Goal: Book appointment/travel/reservation

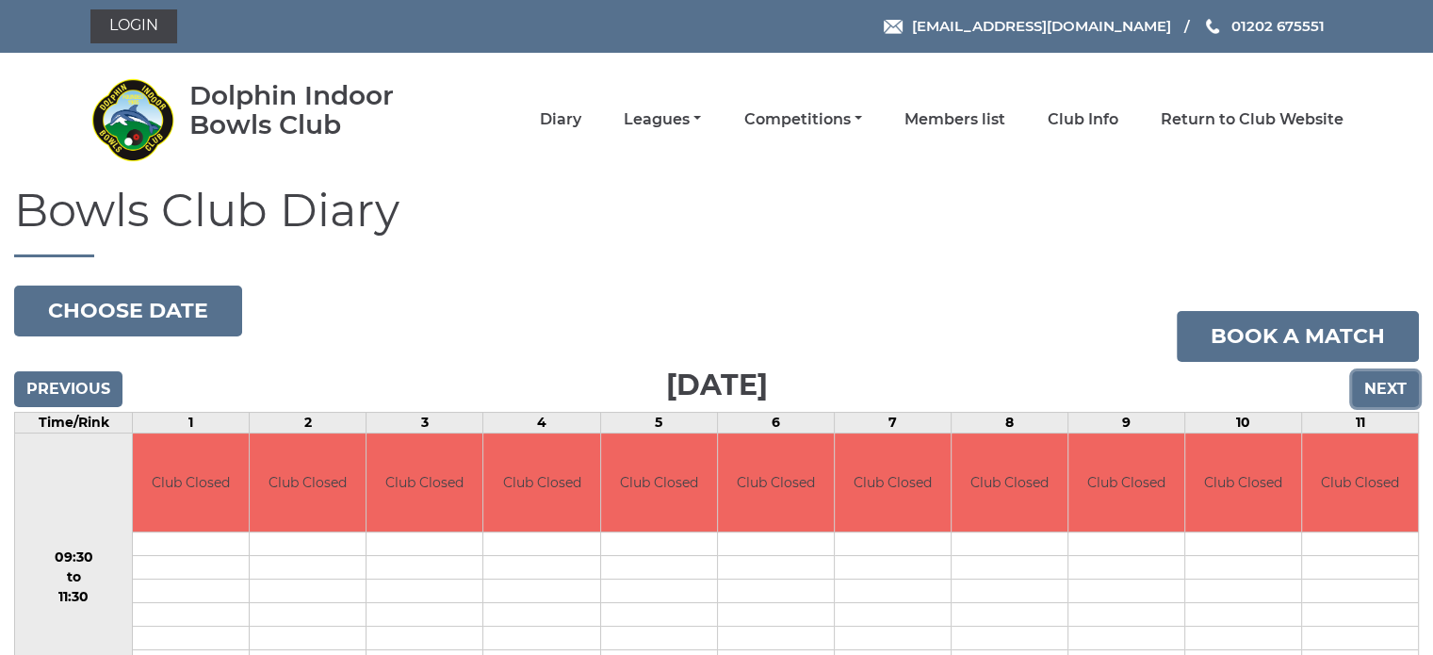
click at [1379, 384] on input "Next" at bounding box center [1385, 389] width 67 height 36
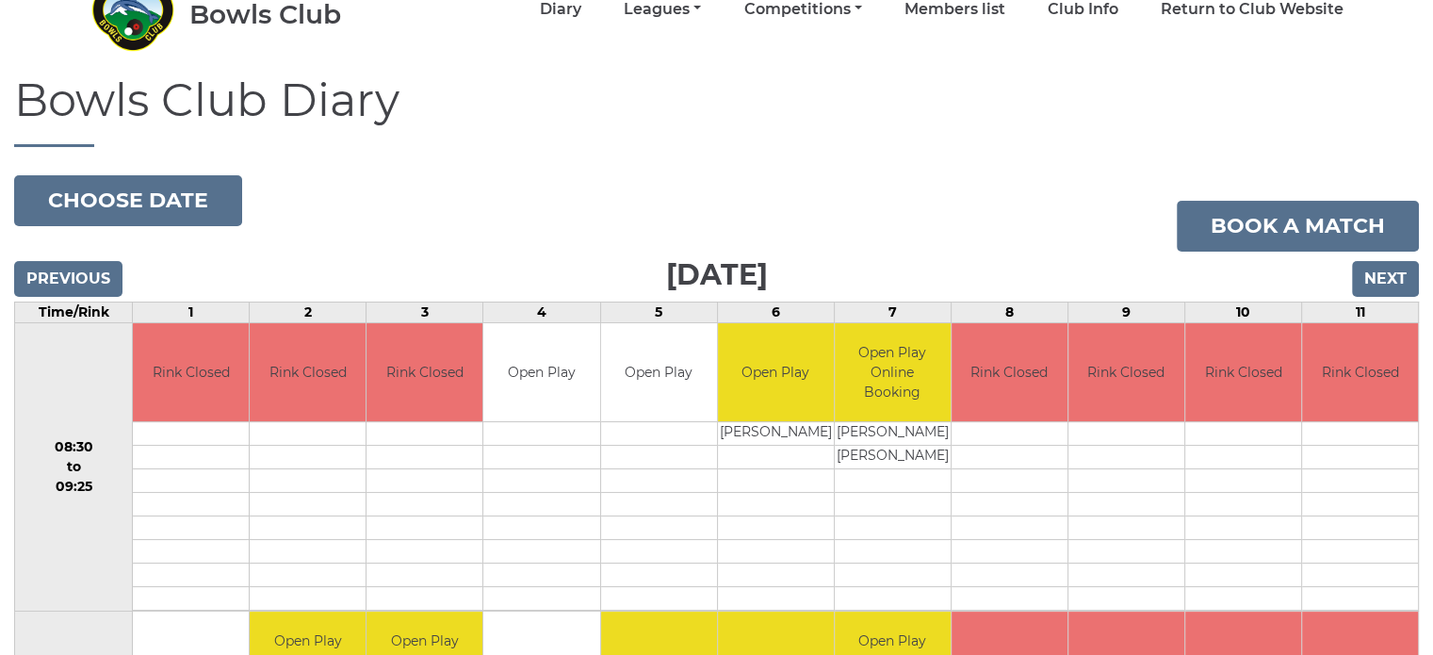
scroll to position [188, 0]
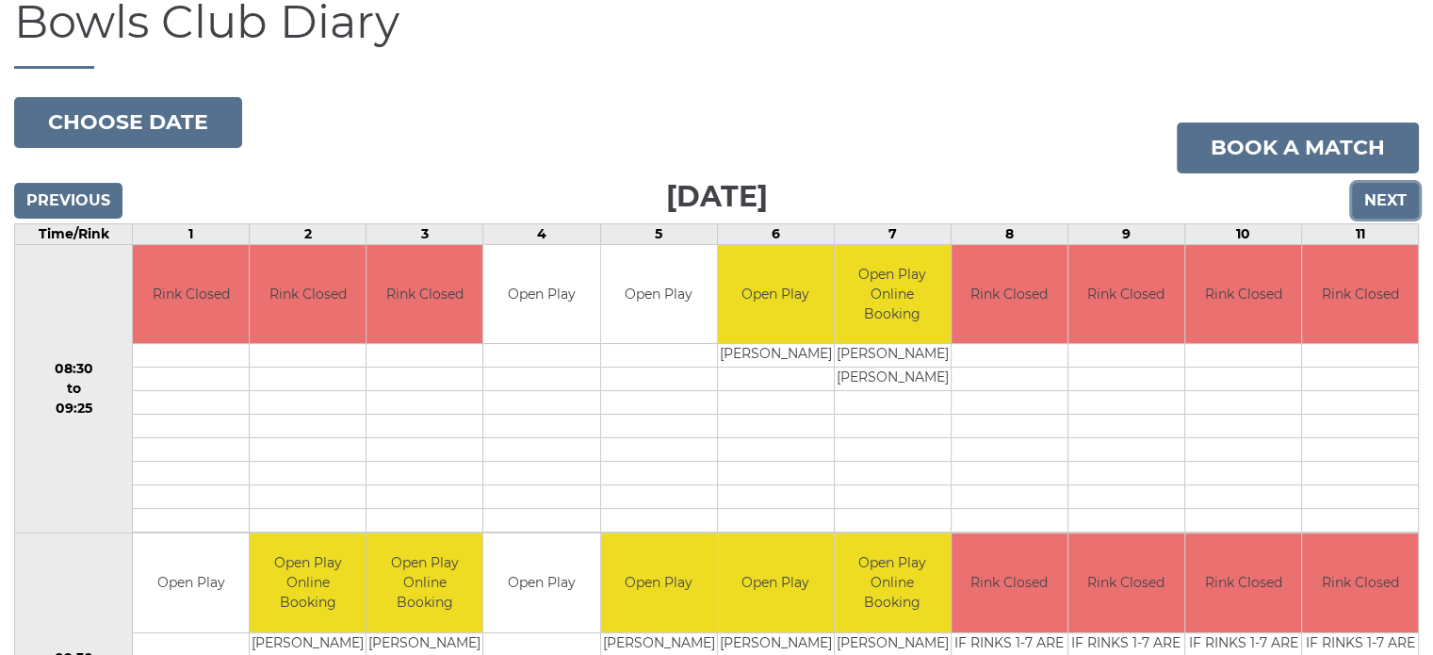
click at [1391, 206] on input "Next" at bounding box center [1385, 201] width 67 height 36
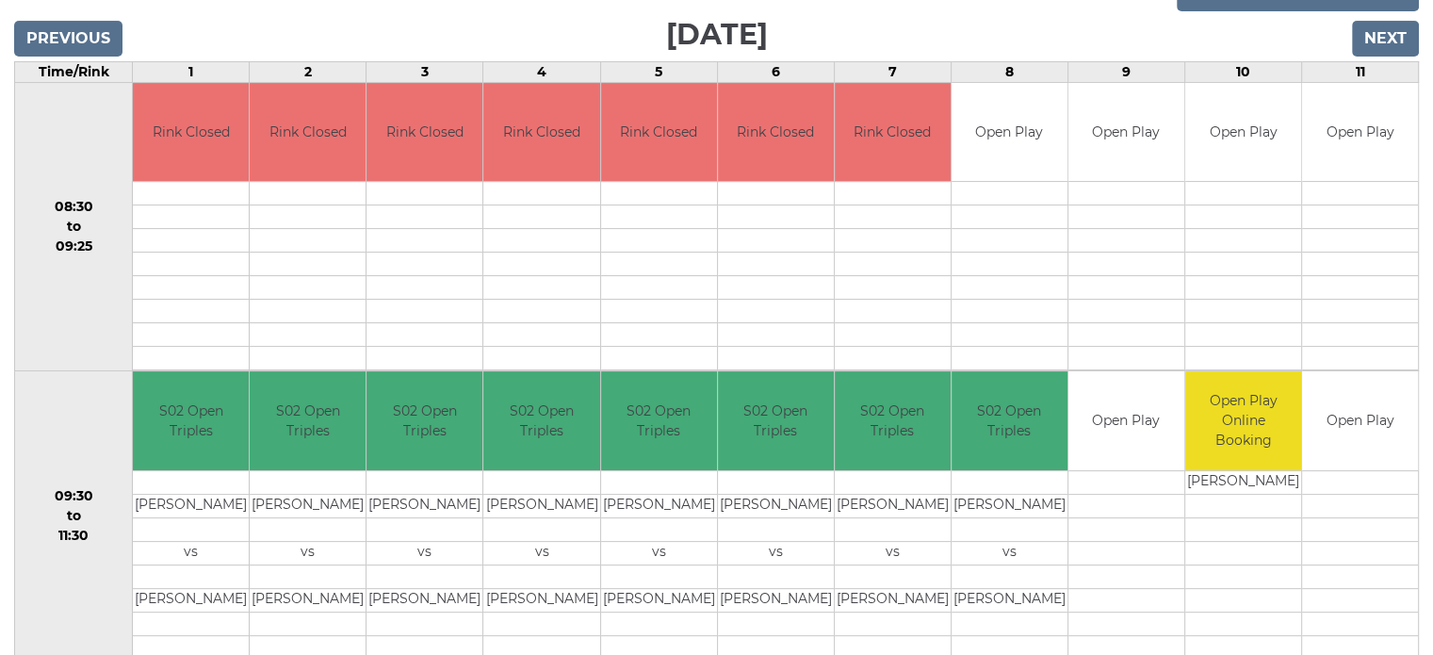
scroll to position [377, 0]
